Goal: Check status: Check status

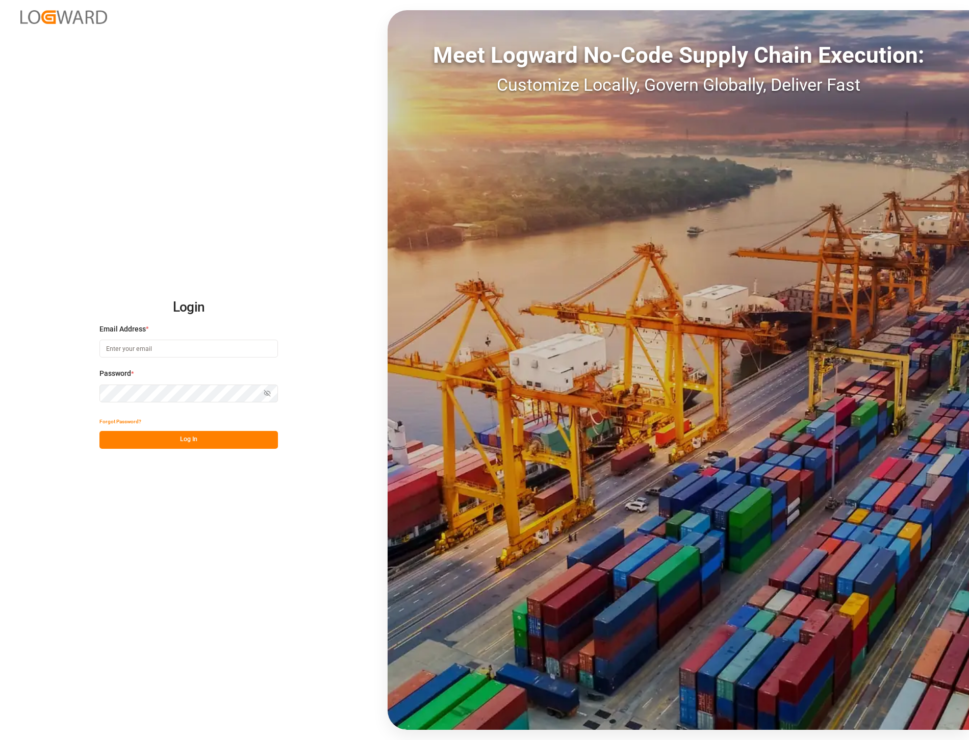
type input "[PERSON_NAME][EMAIL_ADDRESS][PERSON_NAME][DOMAIN_NAME]"
click at [222, 441] on button "Log In" at bounding box center [188, 440] width 179 height 18
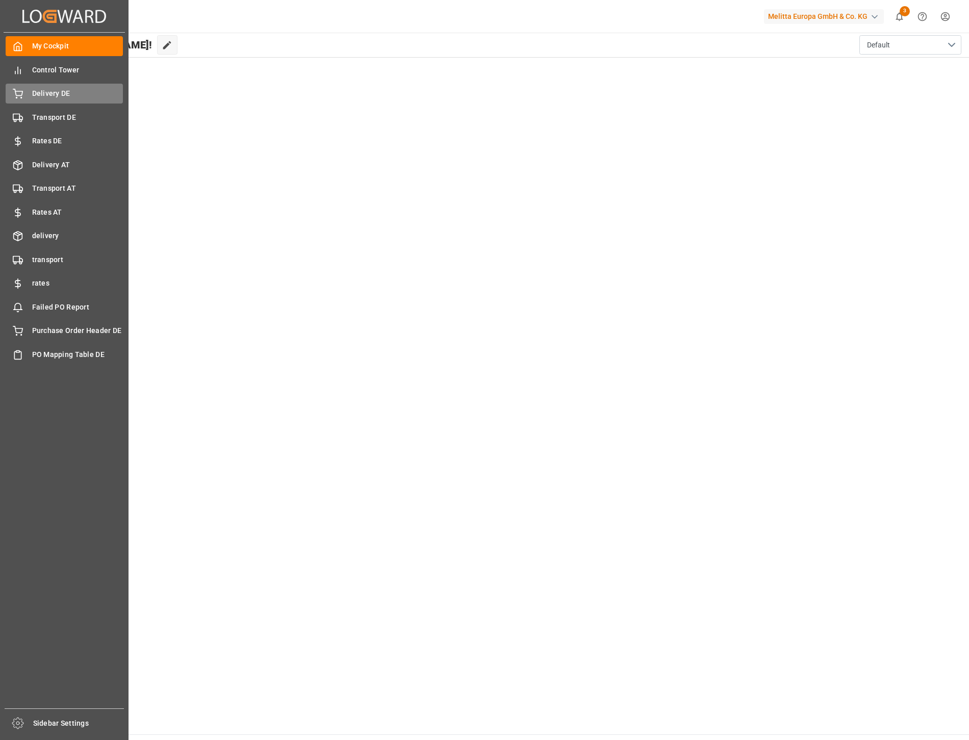
click at [64, 93] on span "Delivery DE" at bounding box center [77, 93] width 91 height 11
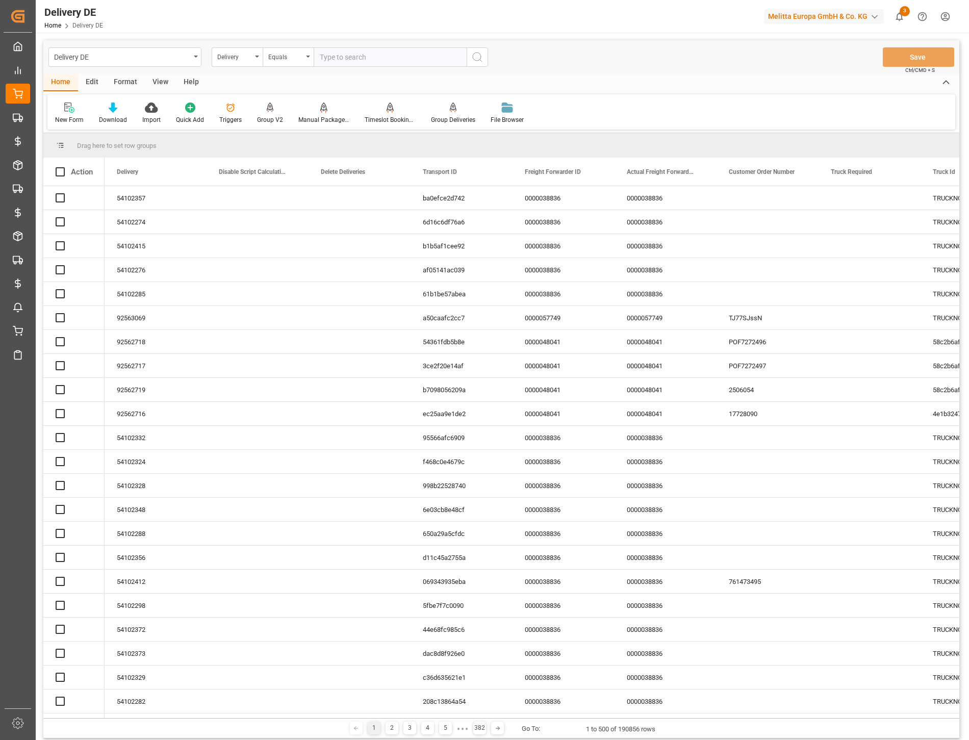
click at [353, 57] on input "text" at bounding box center [390, 56] width 153 height 19
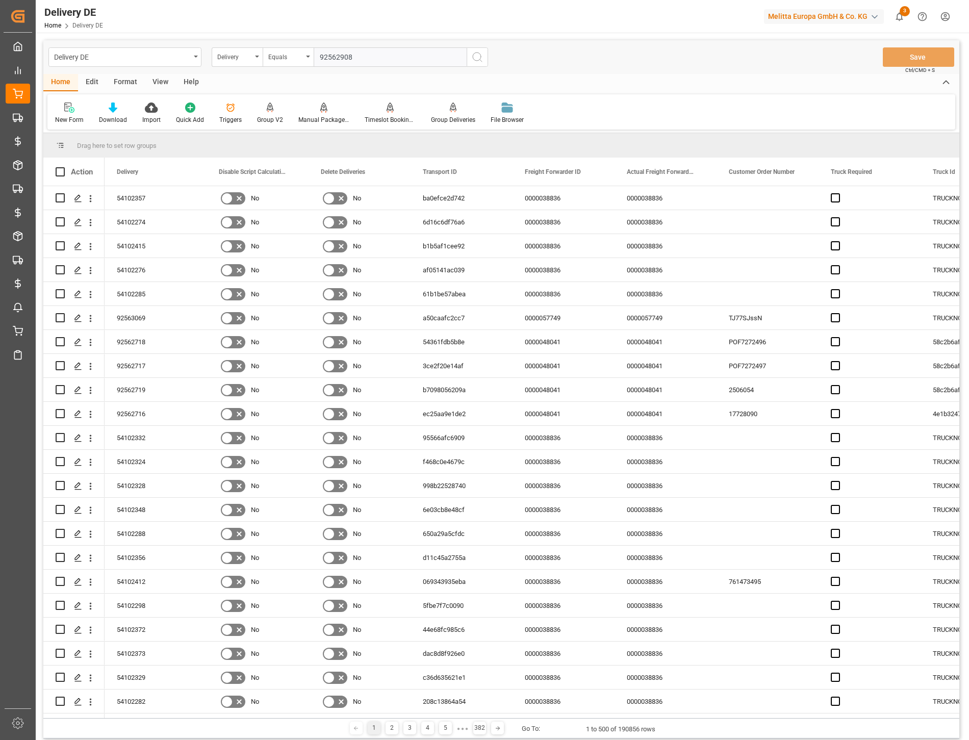
type input "92562908"
click at [478, 59] on icon "search button" at bounding box center [477, 57] width 12 height 12
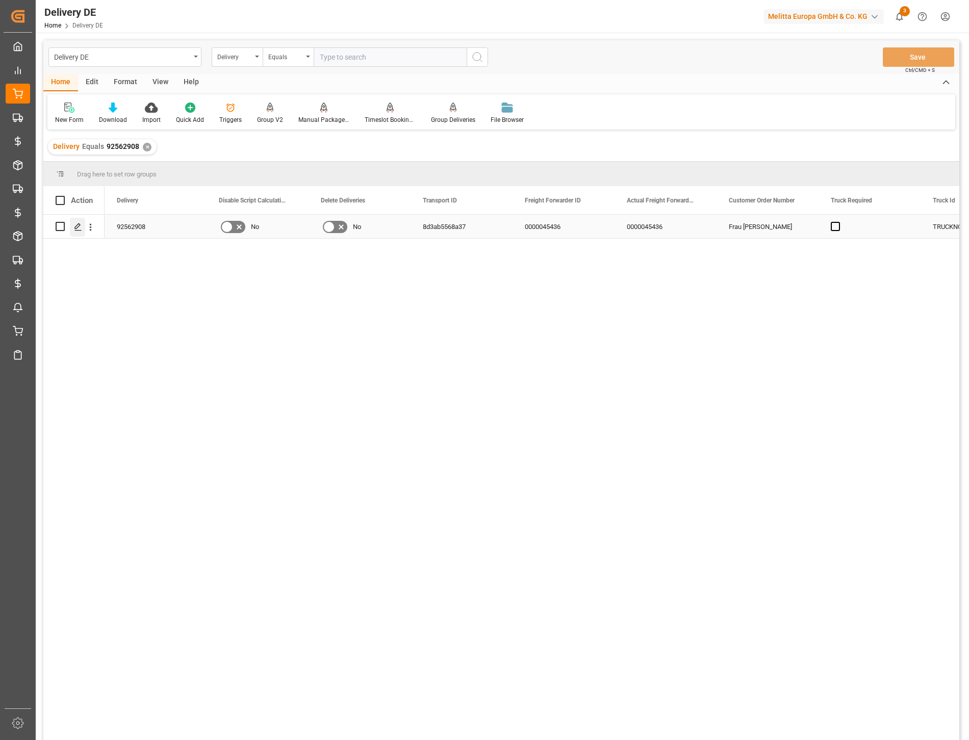
click at [74, 225] on icon "Press SPACE to select this row." at bounding box center [78, 227] width 8 height 8
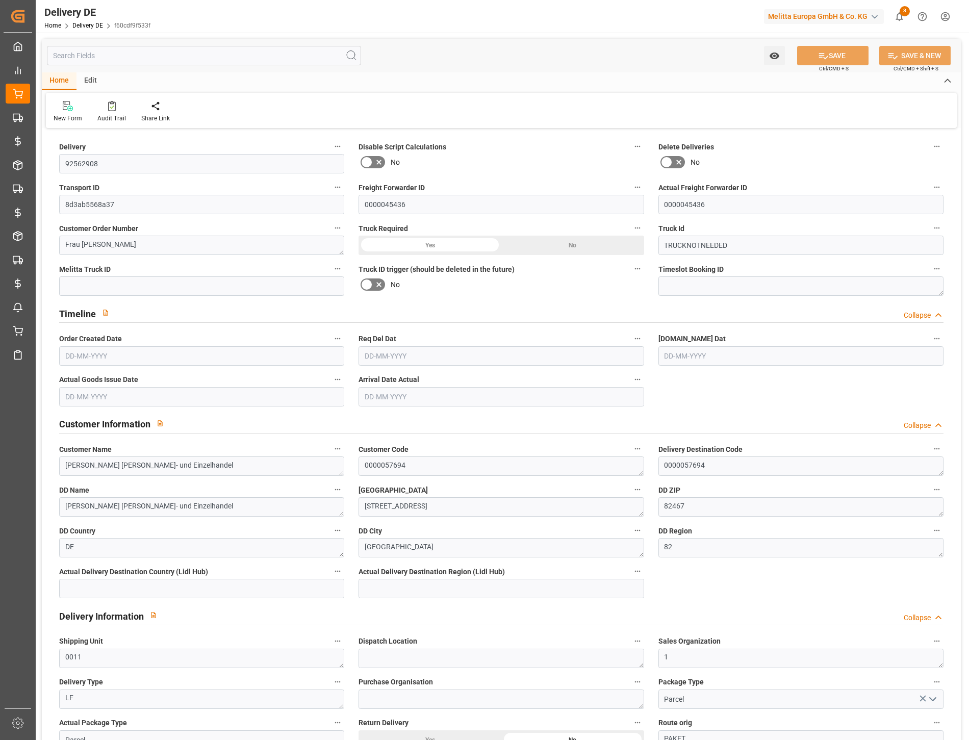
type input "0"
type input "51.246"
type input "55.414"
type input "177.394"
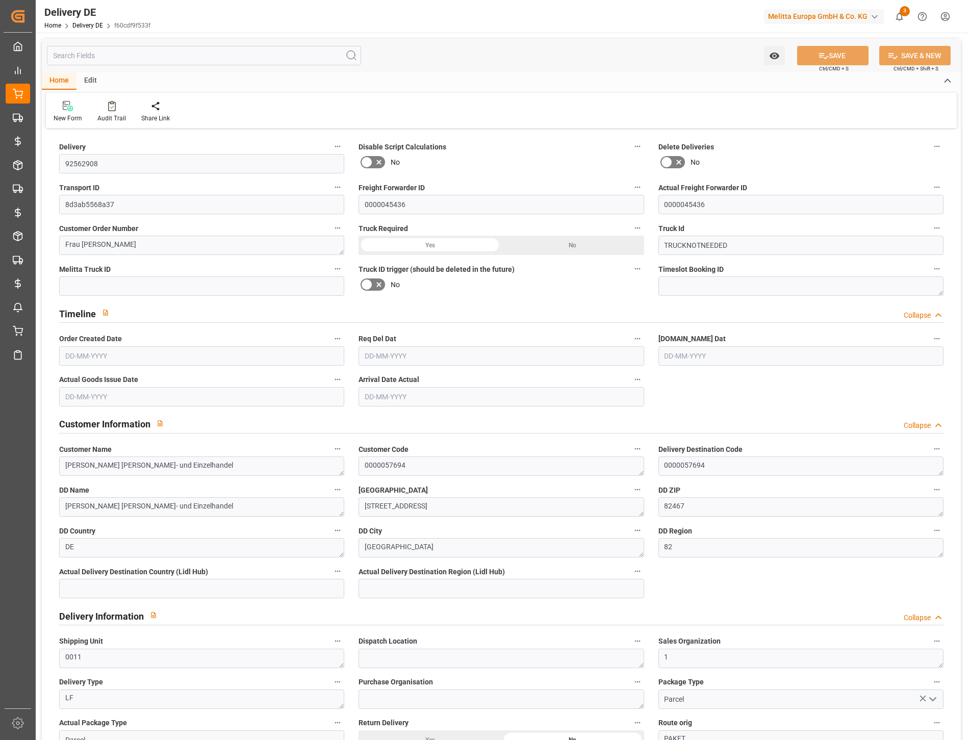
type input "[DATE]"
